Goal: Information Seeking & Learning: Learn about a topic

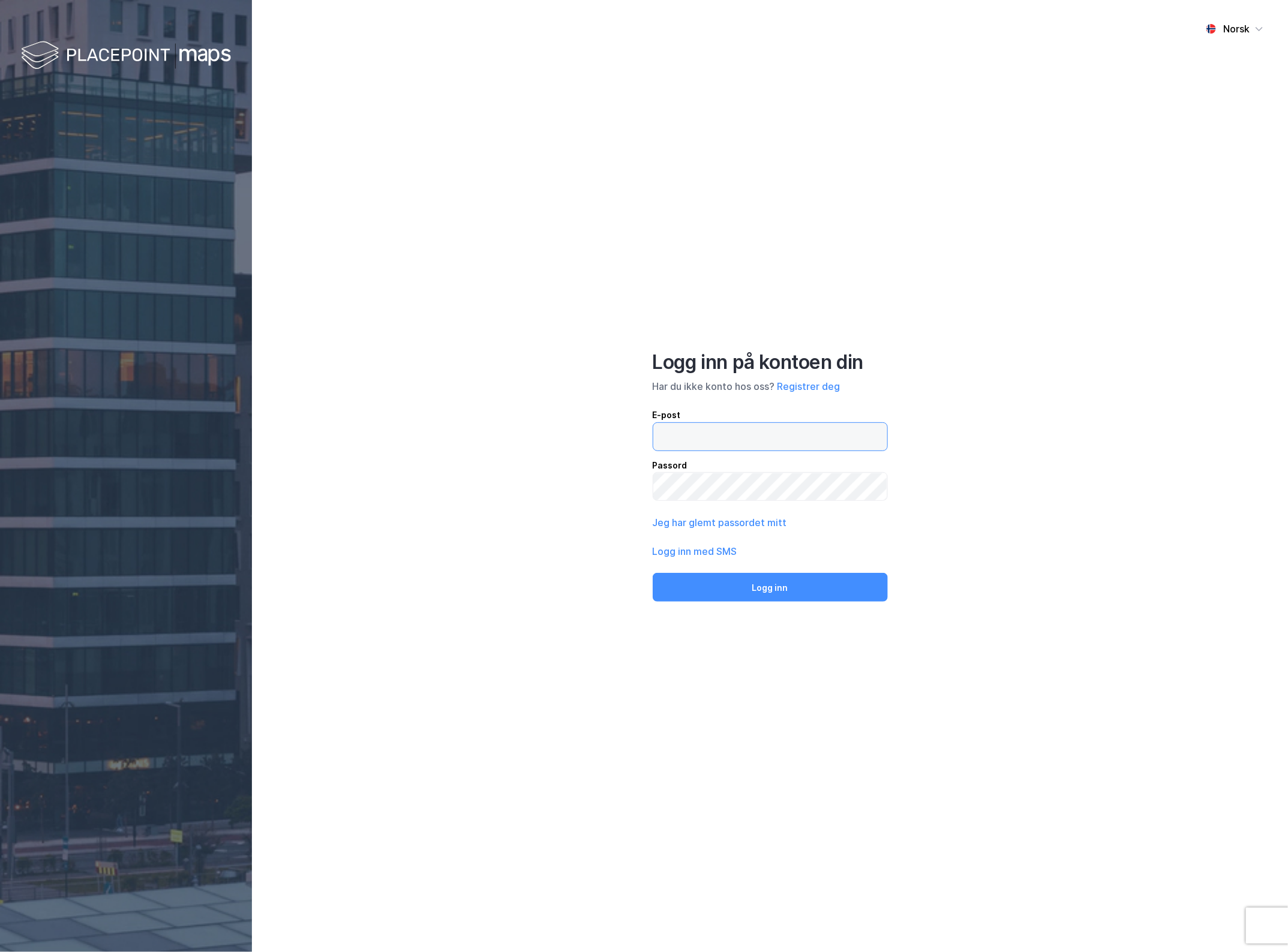
type input "[EMAIL_ADDRESS][DOMAIN_NAME]"
click at [775, 568] on div "Logg inn på kontoen din Har du ikke konto hos oss? Registrer deg E-post [EMAIL_…" at bounding box center [770, 476] width 235 height 252
click at [772, 576] on button "Logg inn" at bounding box center [770, 587] width 235 height 29
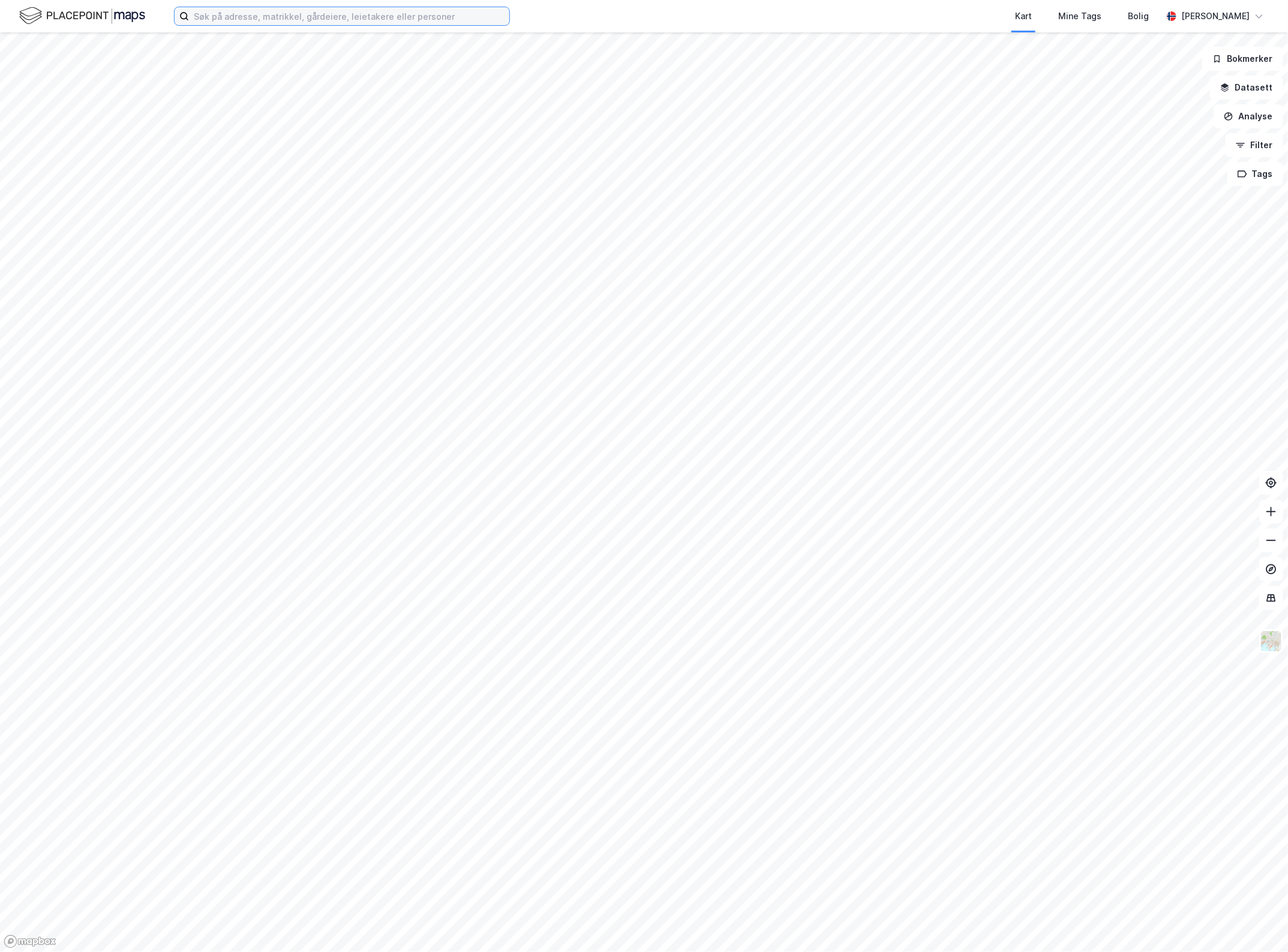
click at [439, 13] on input at bounding box center [348, 17] width 320 height 18
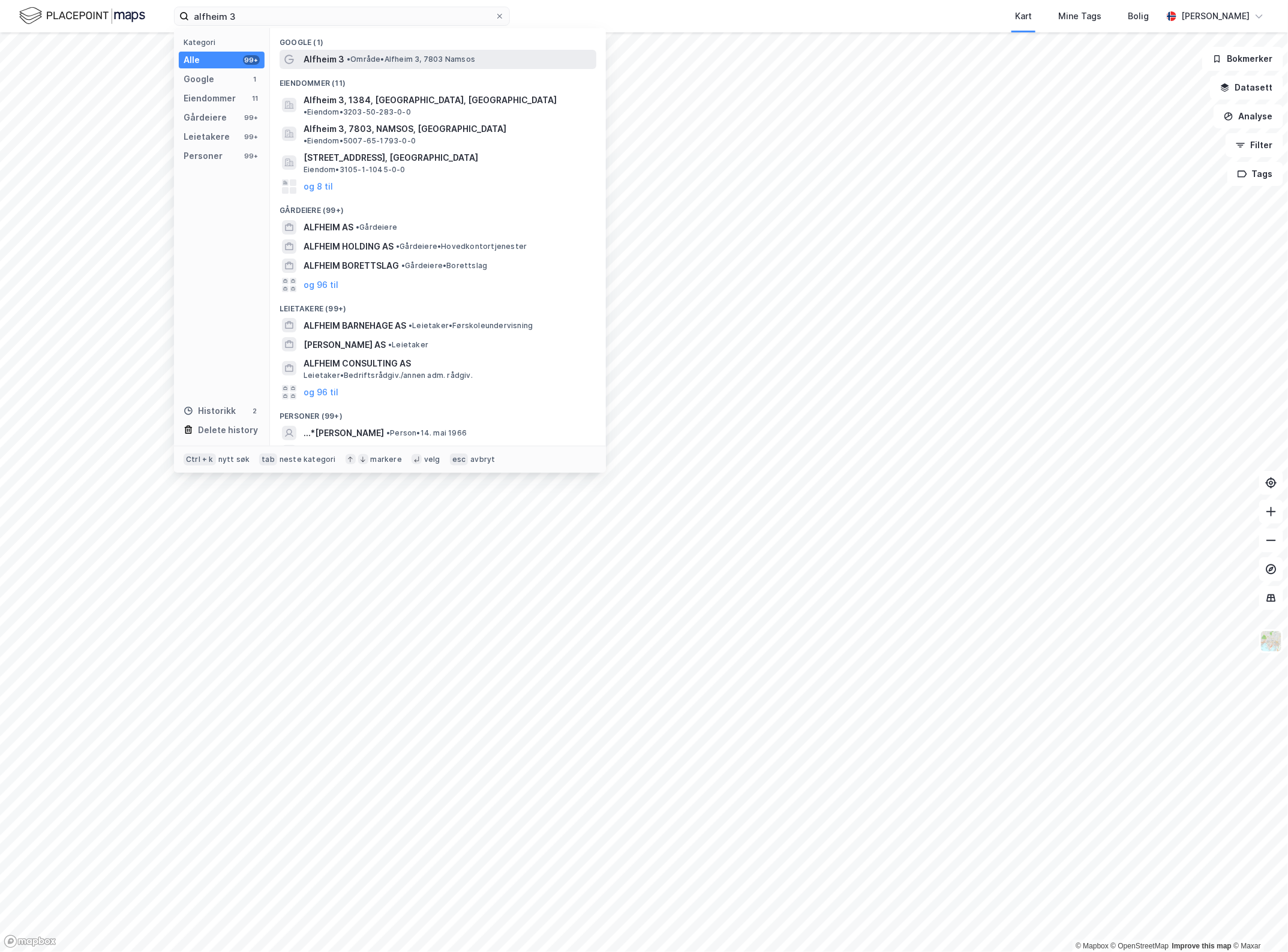
click at [436, 56] on span "• Område • [GEOGRAPHIC_DATA] 3, 7803 [GEOGRAPHIC_DATA]" at bounding box center [411, 60] width 128 height 10
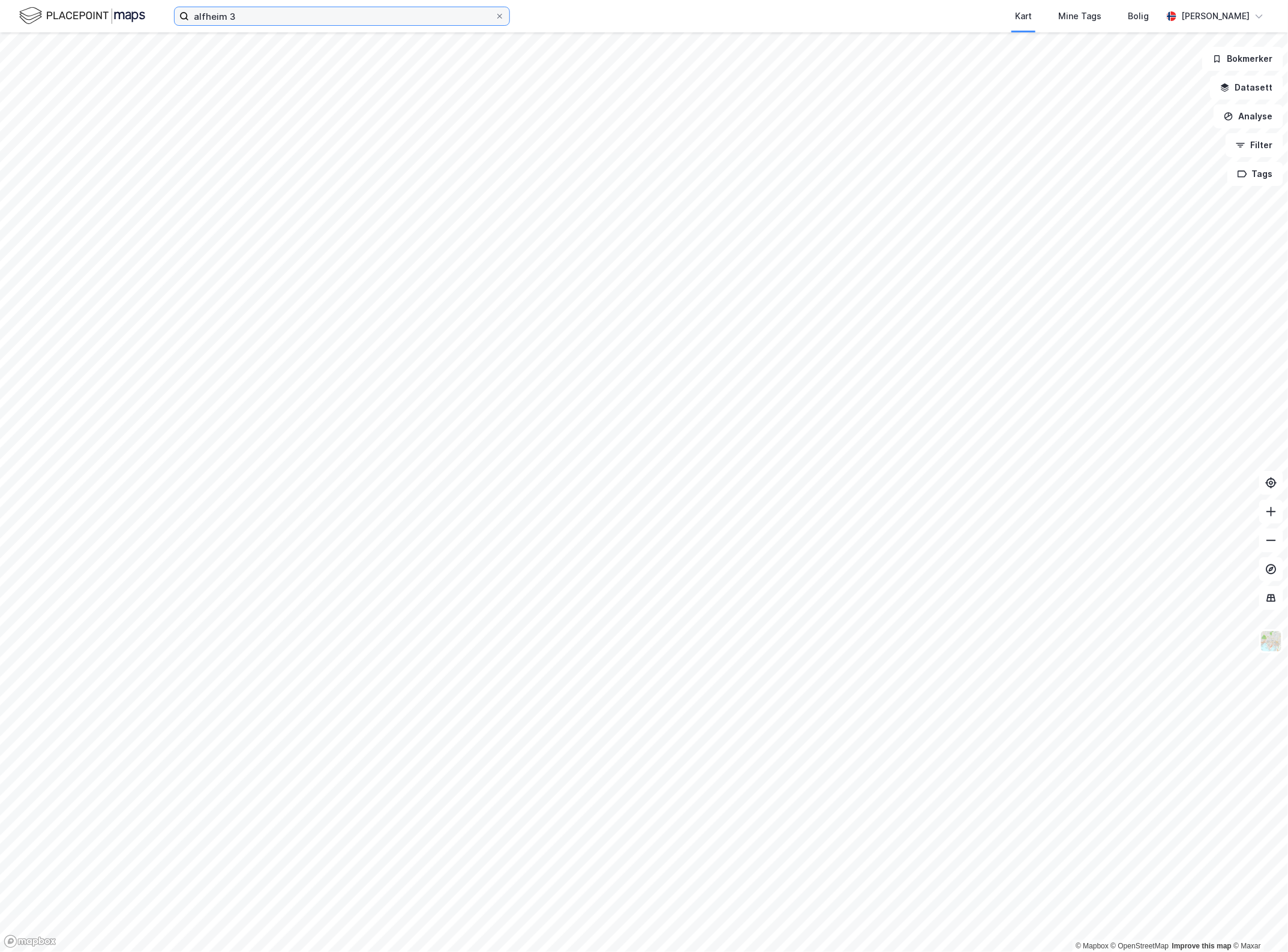
click at [269, 15] on input "alfheim 3" at bounding box center [342, 17] width 306 height 18
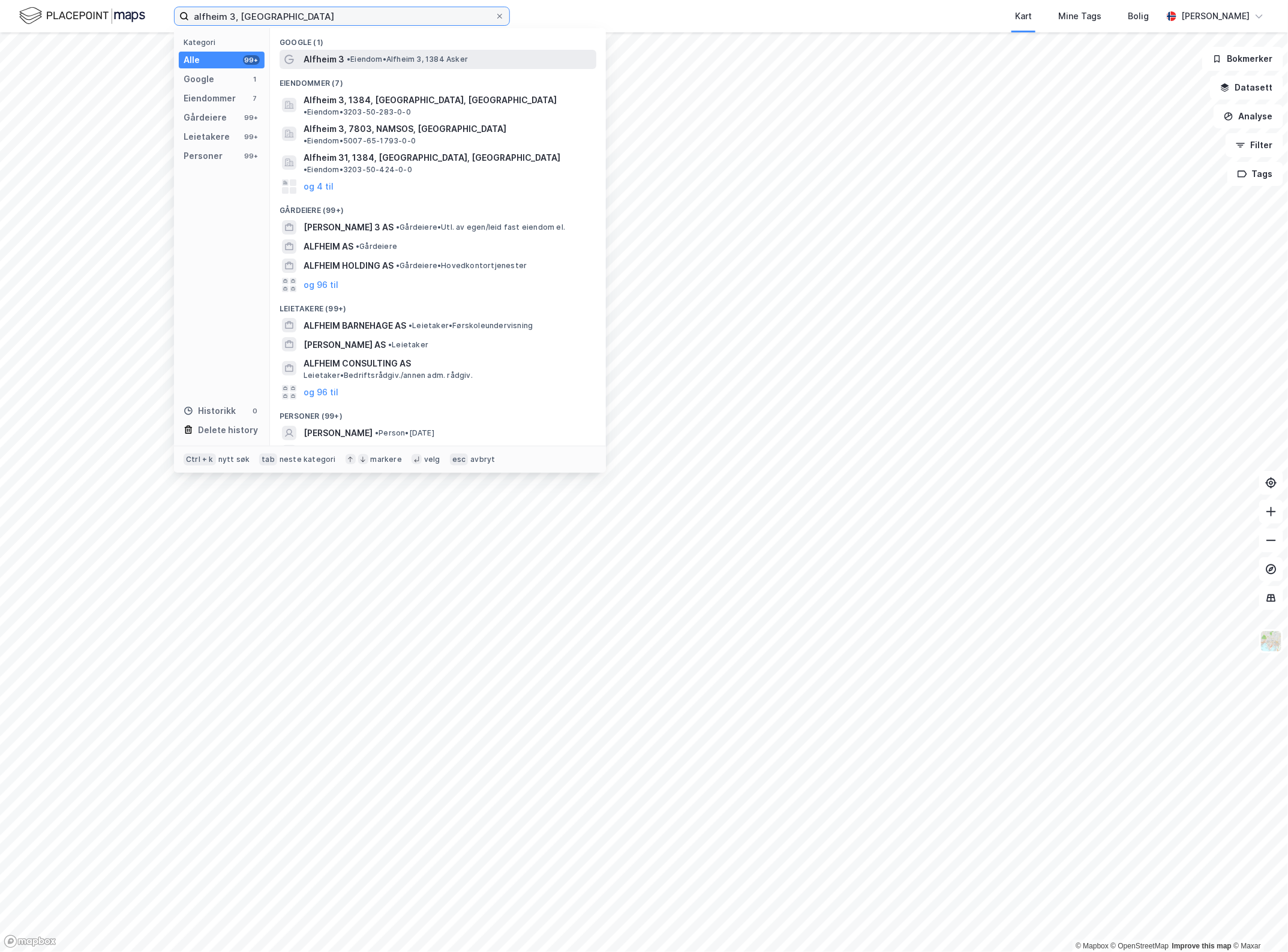
type input "alfheim 3, [GEOGRAPHIC_DATA]"
click at [456, 56] on span "• [PERSON_NAME] 3, 1384 Asker" at bounding box center [407, 60] width 121 height 10
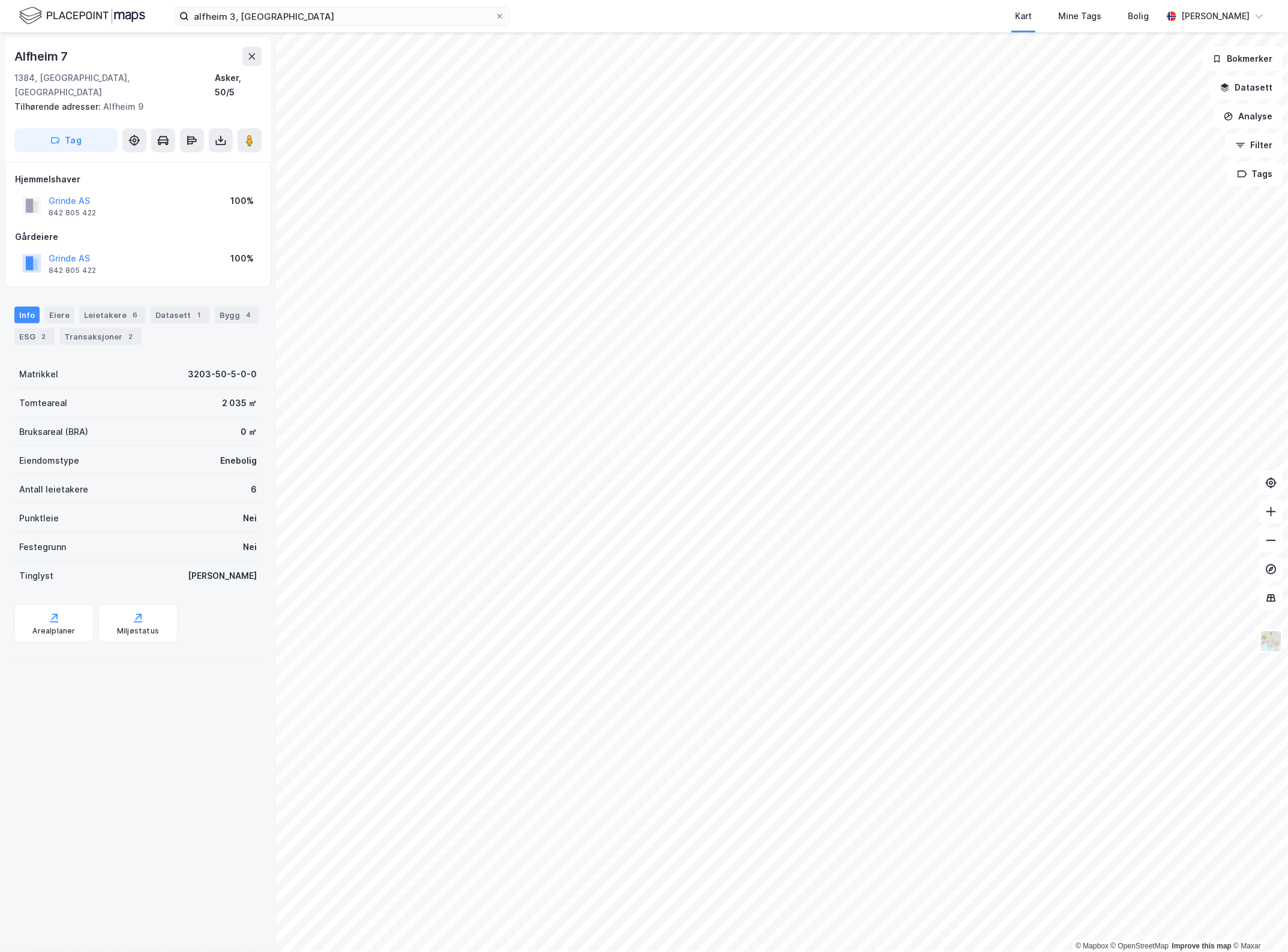
click at [168, 762] on div "Alfheim 7 1384, Asker, Akershus Asker, 50/5 Tilhørende adresser: Alfheim 9 Tag …" at bounding box center [138, 492] width 276 height 920
